Goal: Task Accomplishment & Management: Manage account settings

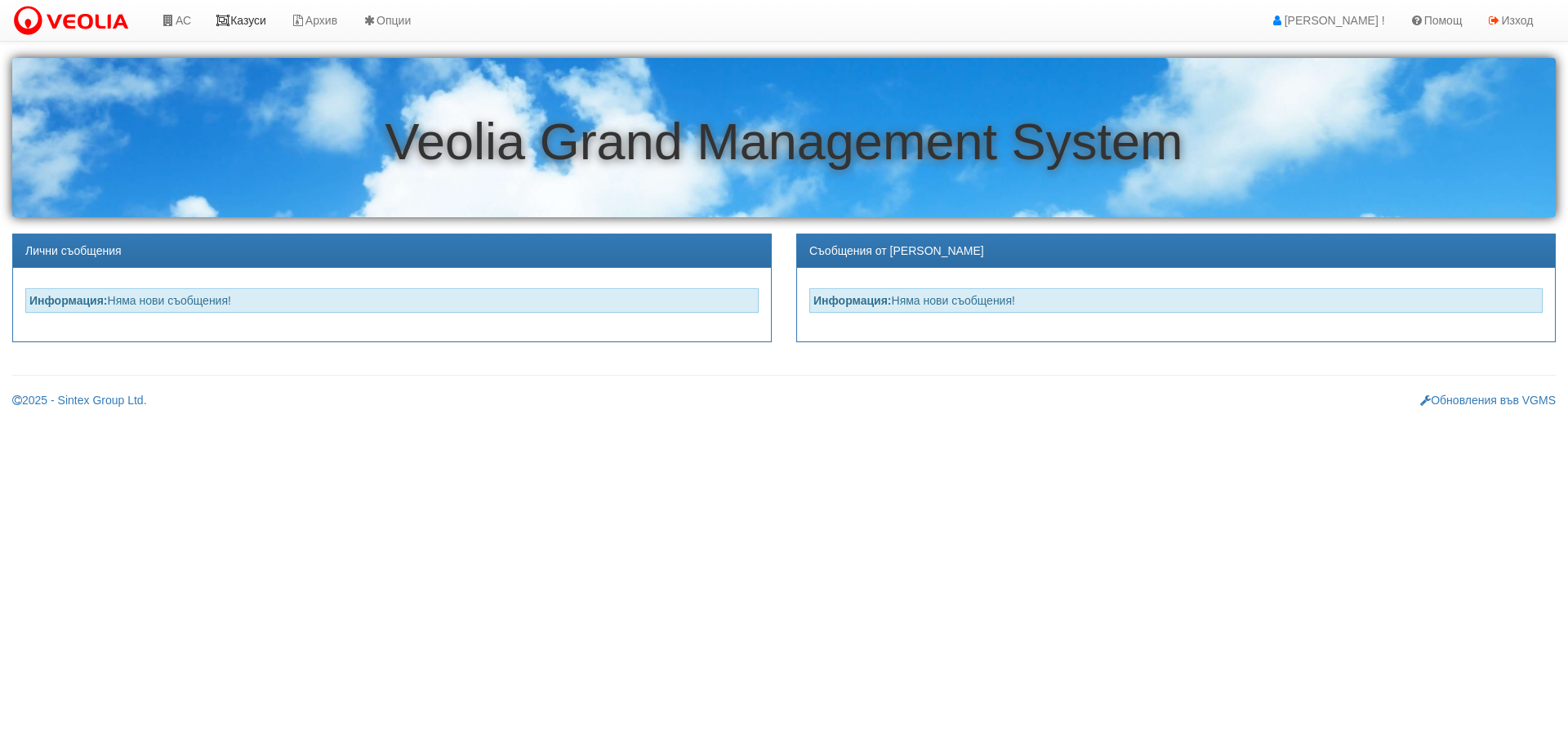
click at [253, 17] on link "Казуси" at bounding box center [241, 21] width 75 height 41
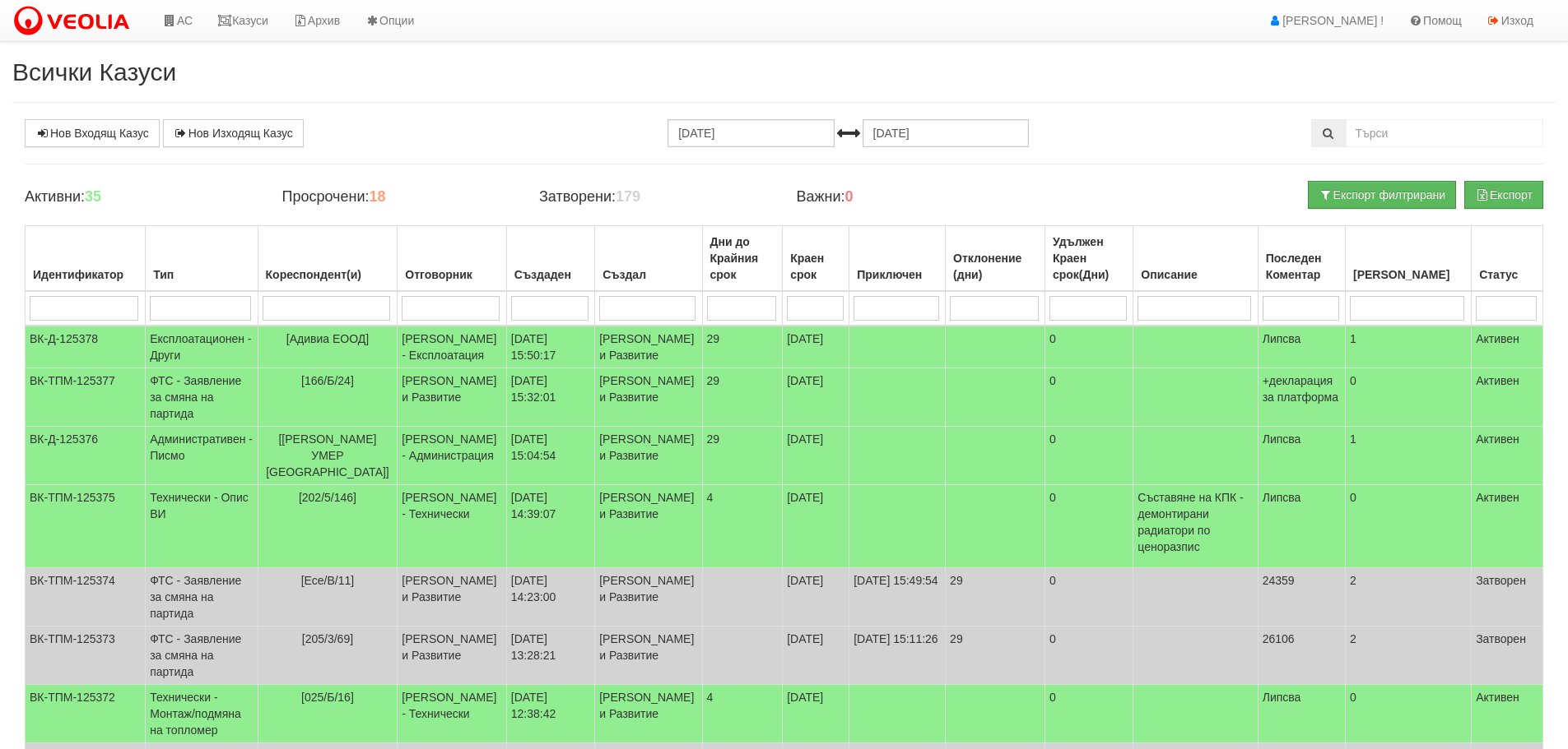
click at [310, 307] on input "search" at bounding box center [326, 308] width 129 height 25
type input "1"
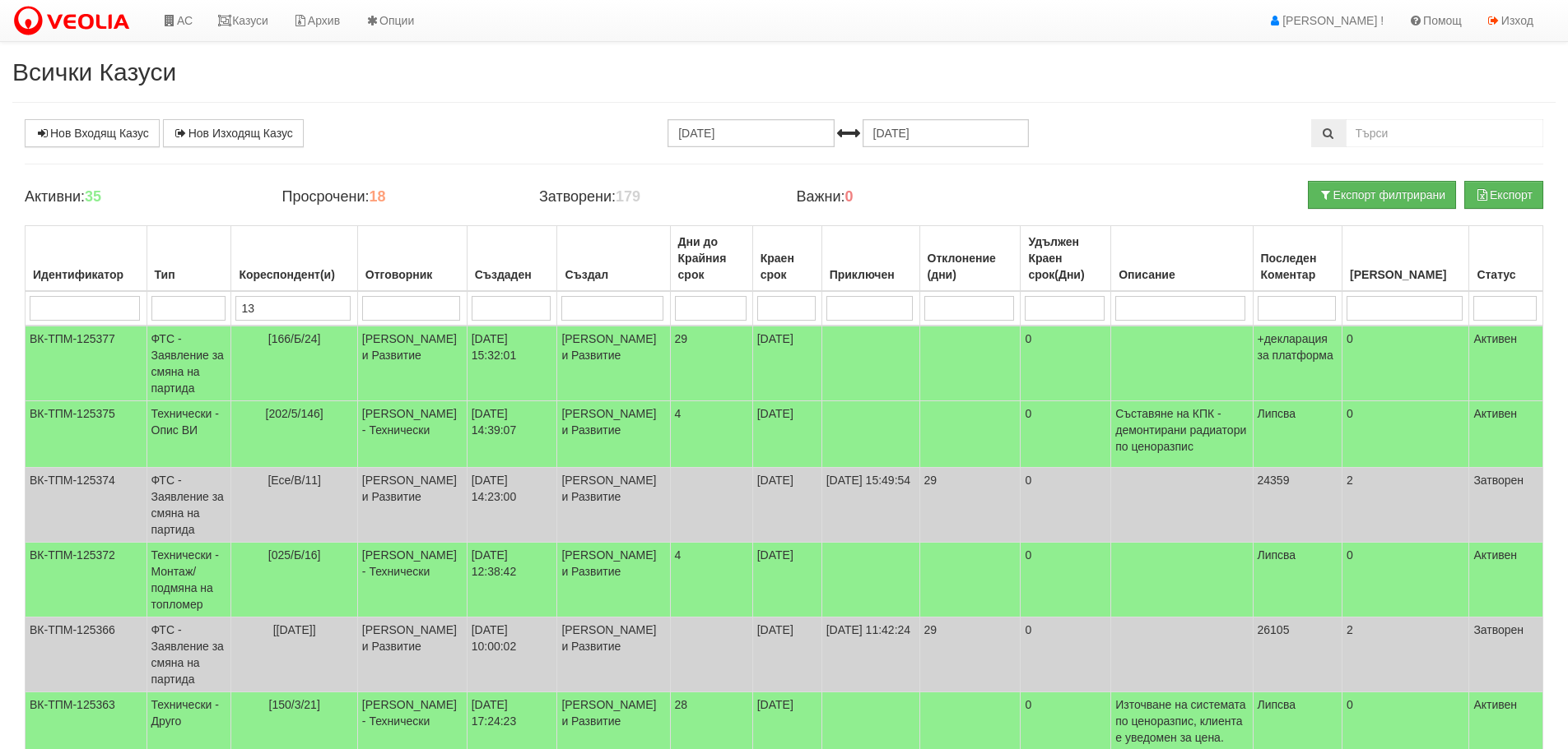
type input "133"
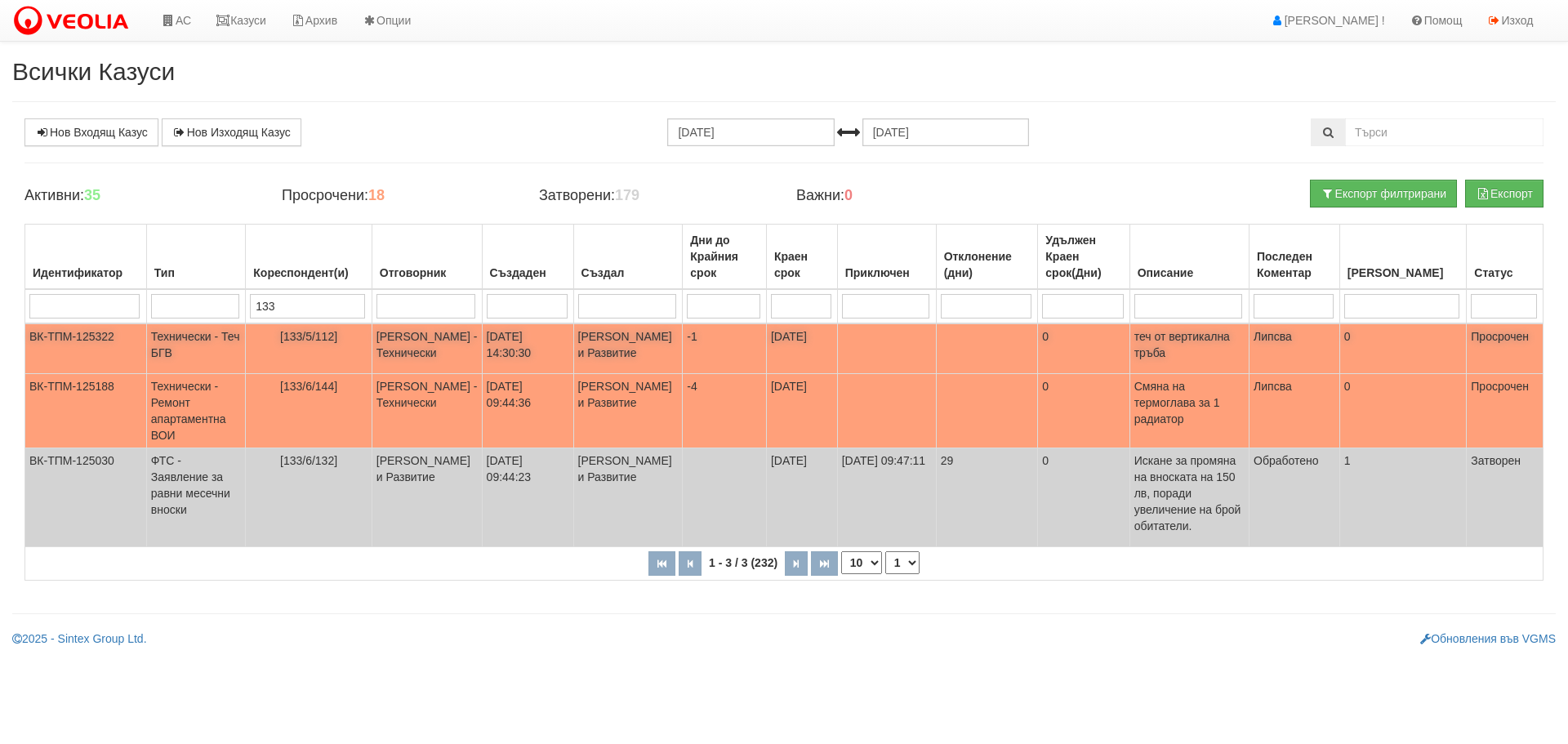
type input "133"
click at [182, 339] on td "Технически - Теч БГВ" at bounding box center [195, 348] width 99 height 51
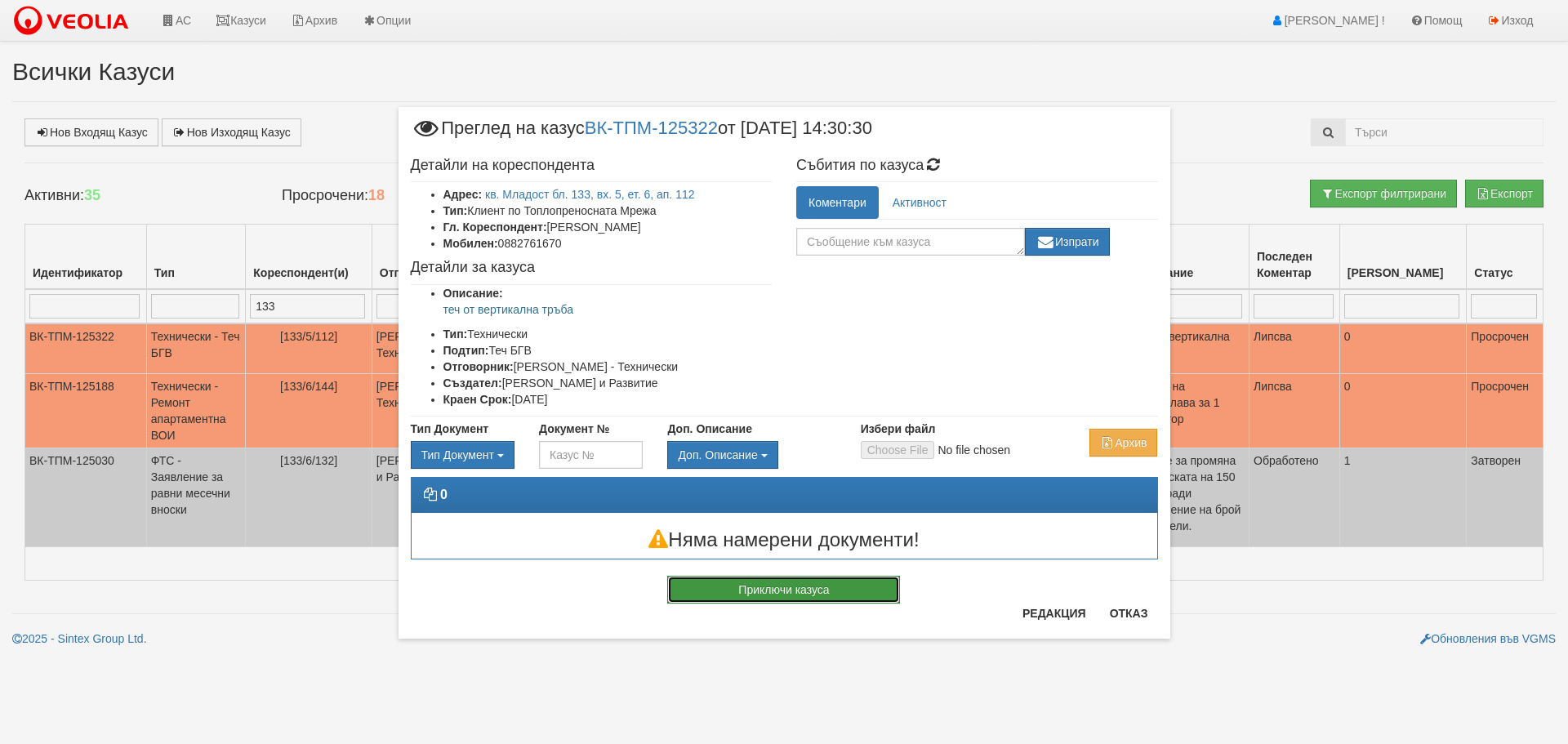
click at [748, 588] on button "Приключи казуса" at bounding box center [784, 590] width 233 height 27
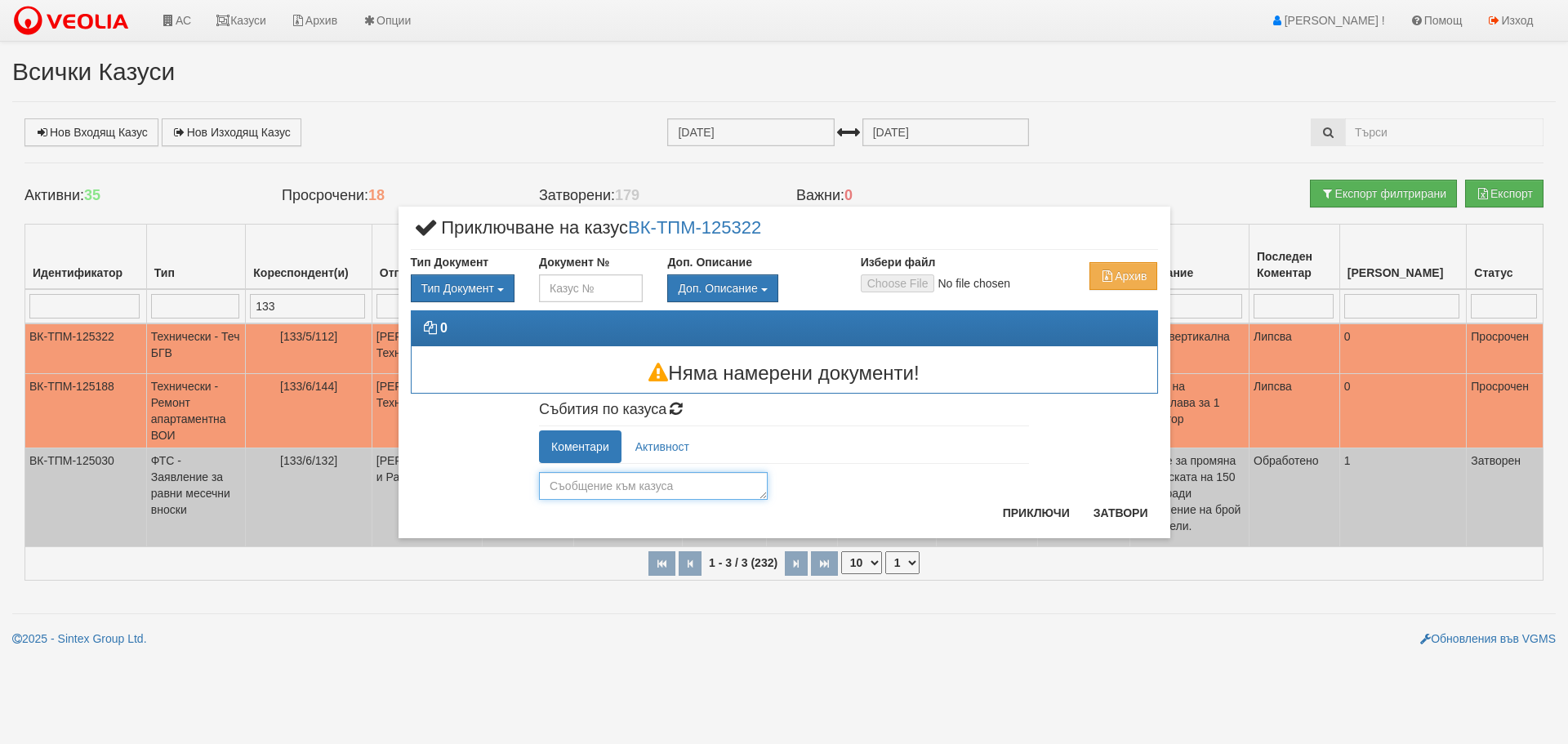
click at [691, 485] on textarea at bounding box center [653, 486] width 229 height 27
drag, startPoint x: 611, startPoint y: 483, endPoint x: 548, endPoint y: 494, distance: 64.0
click at [548, 494] on textarea "otstraneno" at bounding box center [653, 486] width 229 height 27
type textarea "Отстранено от фирма"
click at [1044, 514] on button "Приключи" at bounding box center [1036, 513] width 87 height 26
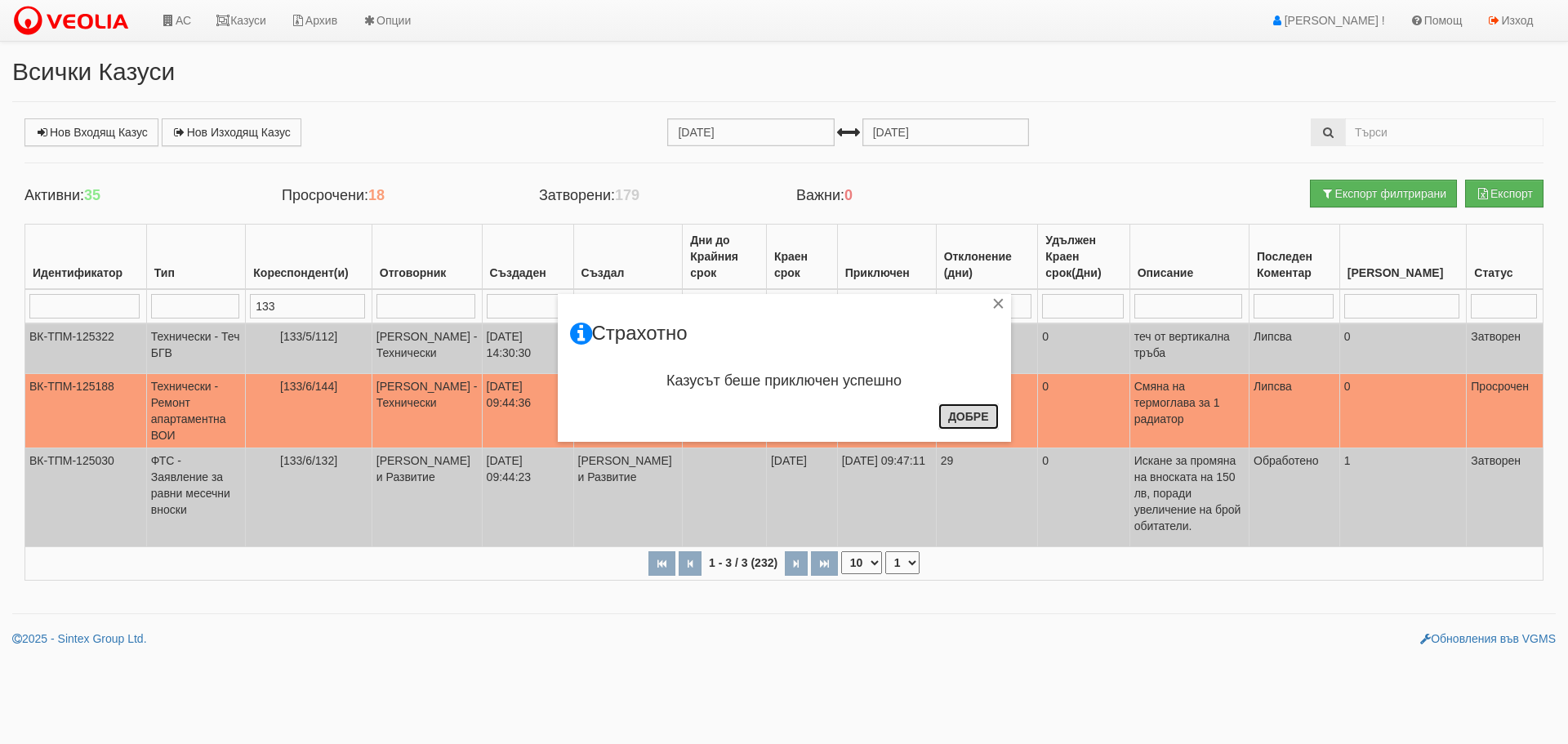
click at [979, 419] on button "Добре" at bounding box center [968, 417] width 61 height 26
